Goal: Check status: Check status

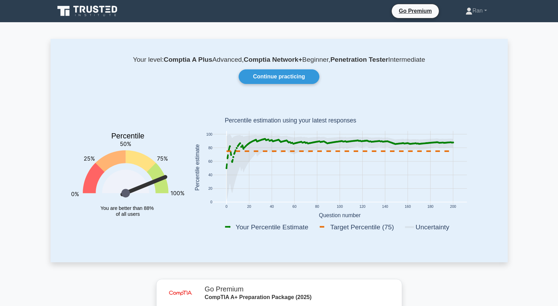
click at [128, 238] on div "Percentile You are better than 88% of all users 0 20 40 60 80 100 120 140 160 1…" at bounding box center [279, 172] width 424 height 144
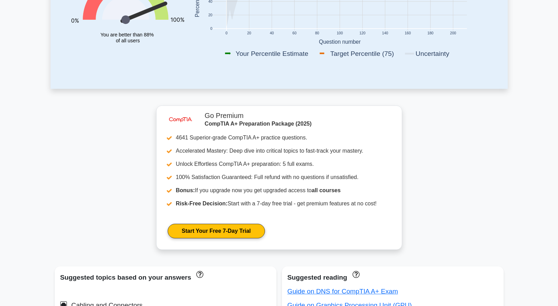
scroll to position [35, 0]
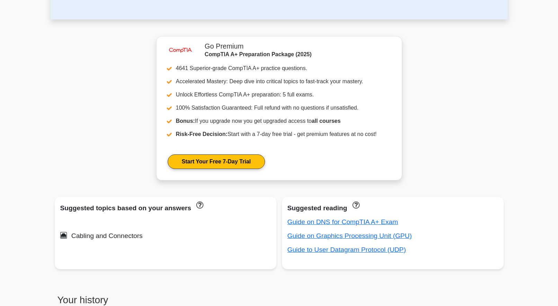
scroll to position [416, 0]
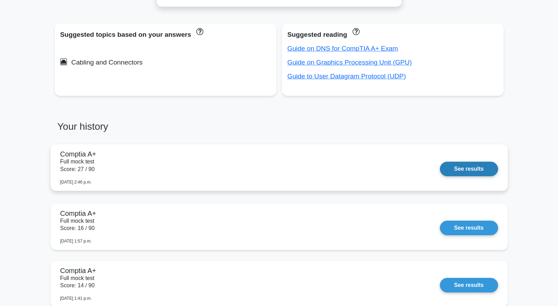
click at [452, 166] on link "See results" at bounding box center [469, 168] width 58 height 15
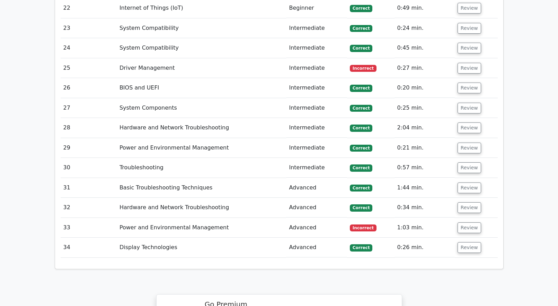
scroll to position [1455, 0]
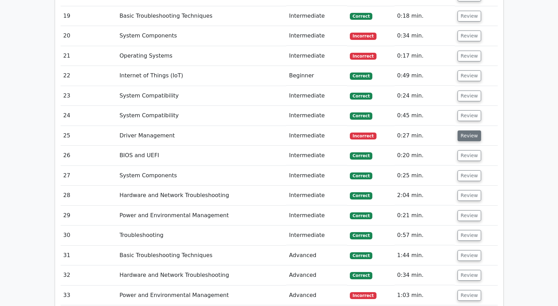
click at [468, 130] on button "Review" at bounding box center [470, 135] width 24 height 11
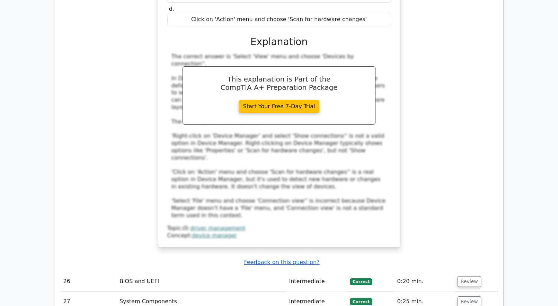
scroll to position [1906, 0]
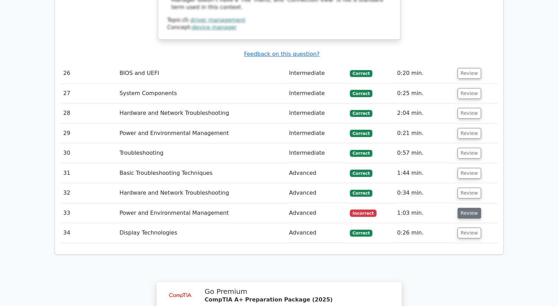
click at [467, 208] on button "Review" at bounding box center [470, 213] width 24 height 11
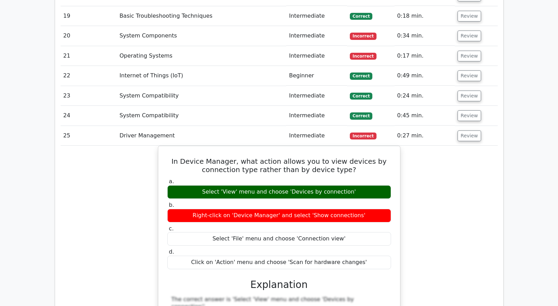
scroll to position [1247, 0]
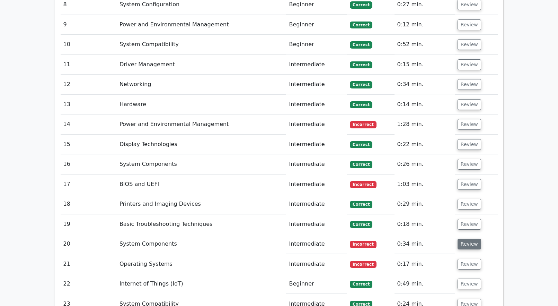
click at [473, 238] on button "Review" at bounding box center [470, 243] width 24 height 11
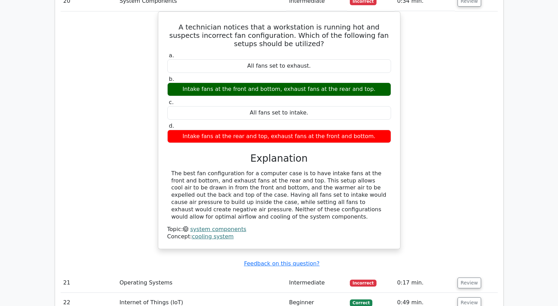
scroll to position [1559, 0]
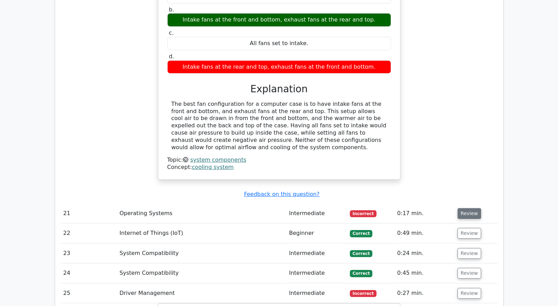
click at [463, 208] on button "Review" at bounding box center [470, 213] width 24 height 11
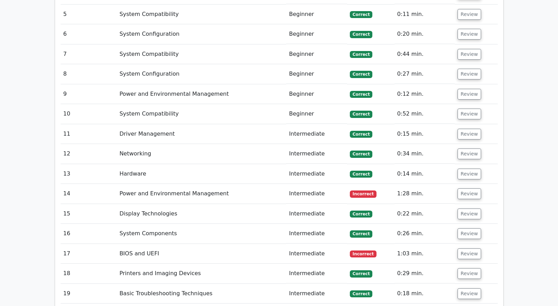
scroll to position [1247, 0]
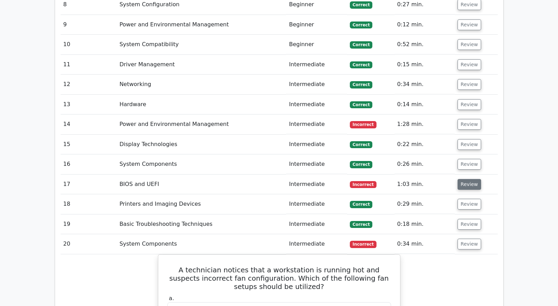
click at [471, 179] on button "Review" at bounding box center [470, 184] width 24 height 11
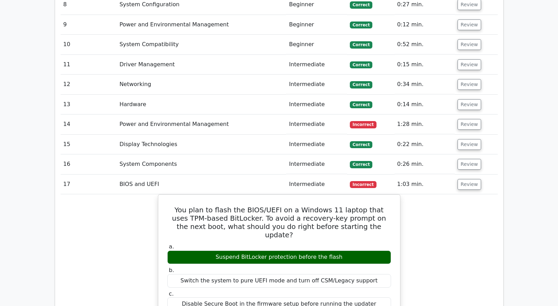
scroll to position [1074, 0]
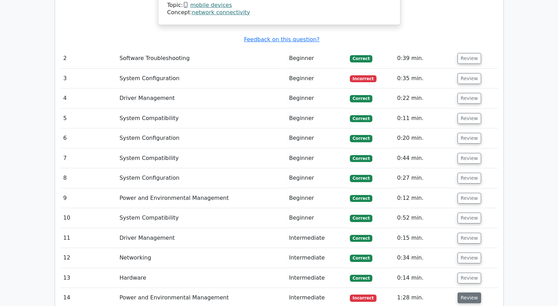
click at [475, 292] on button "Review" at bounding box center [470, 297] width 24 height 11
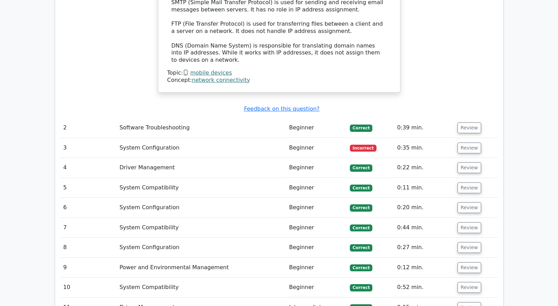
scroll to position [832, 0]
